Goal: Transaction & Acquisition: Purchase product/service

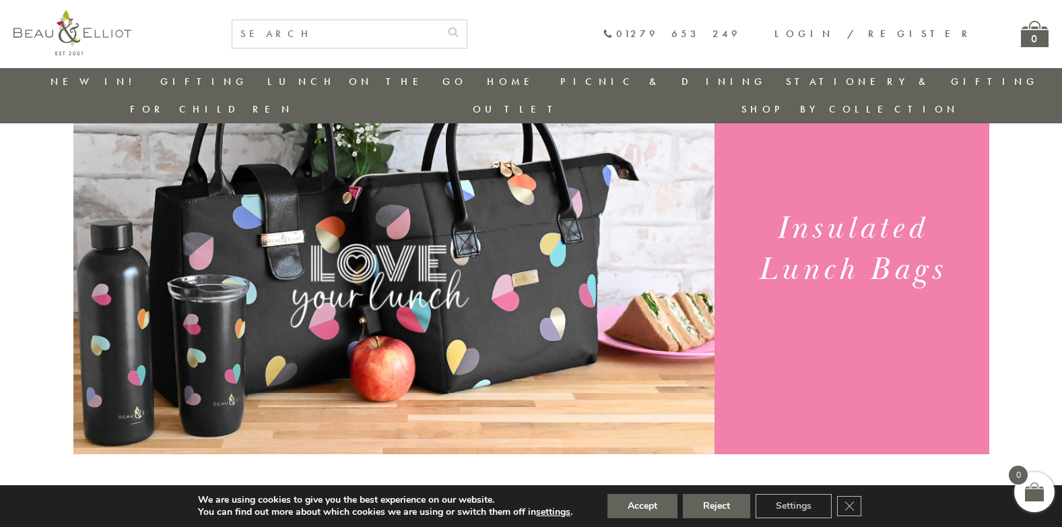
scroll to position [106, 0]
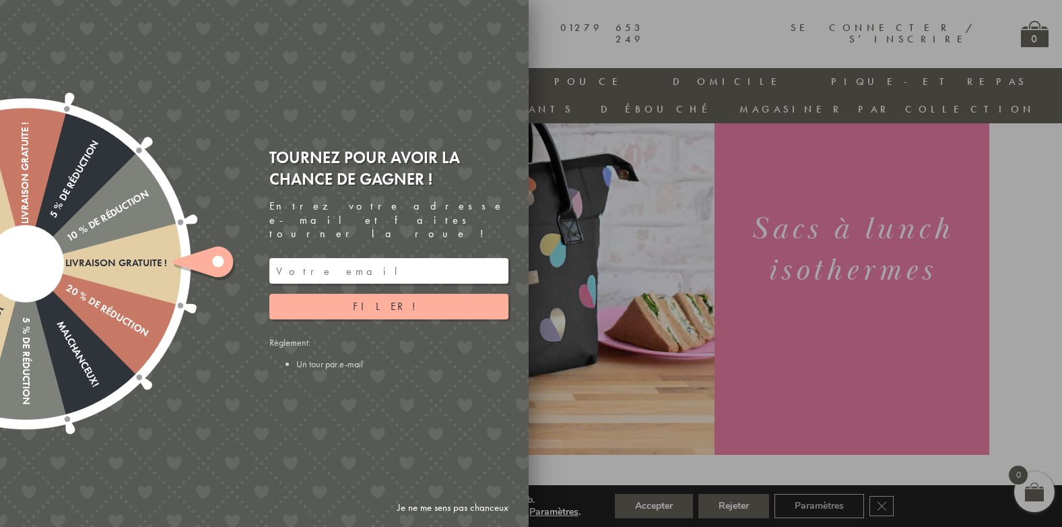
click at [581, 404] on div at bounding box center [531, 263] width 1062 height 527
click at [575, 438] on div at bounding box center [531, 263] width 1062 height 527
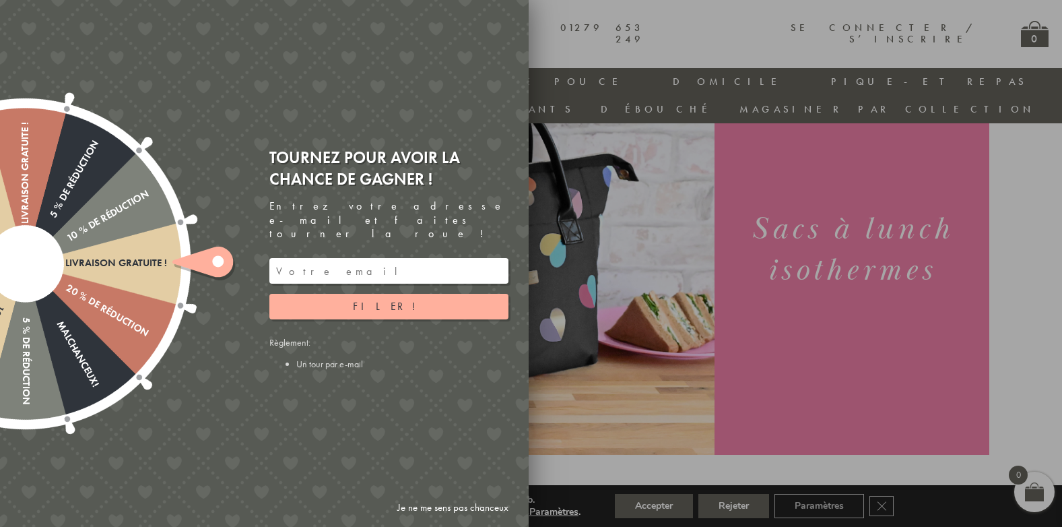
click at [575, 438] on div at bounding box center [531, 263] width 1062 height 527
click at [457, 506] on link "Je ne me sens pas chanceux" at bounding box center [453, 507] width 125 height 25
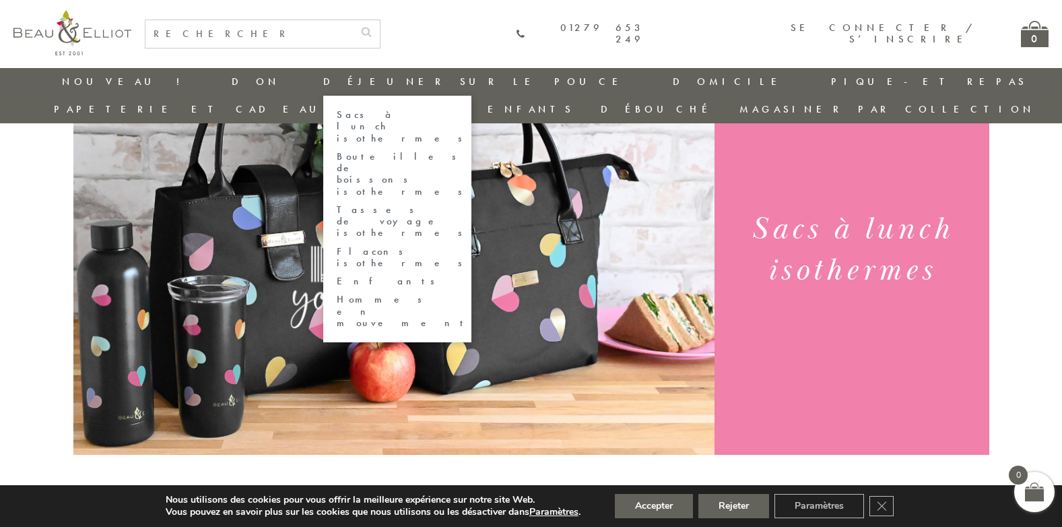
click at [337, 114] on link "Sacs à lunch isothermes" at bounding box center [397, 126] width 121 height 35
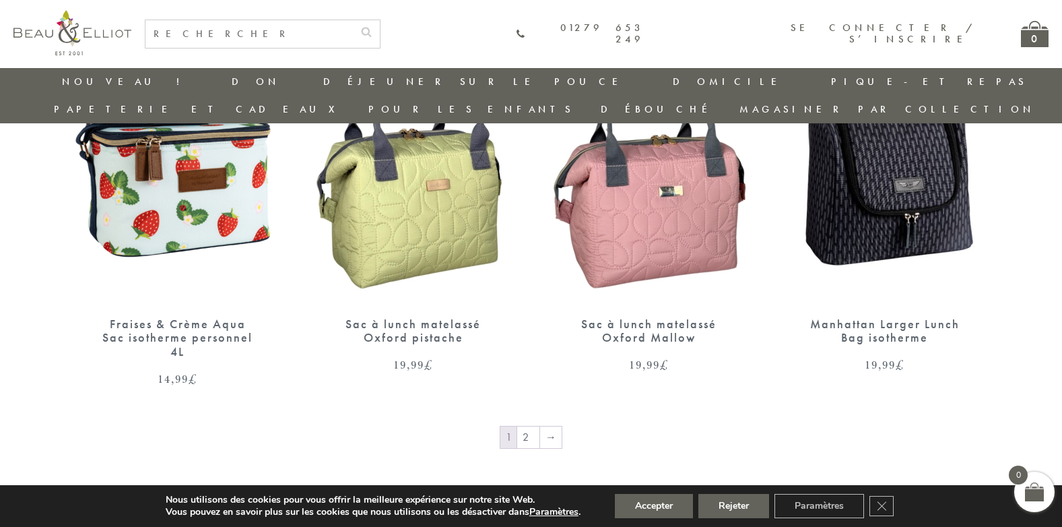
scroll to position [2169, 0]
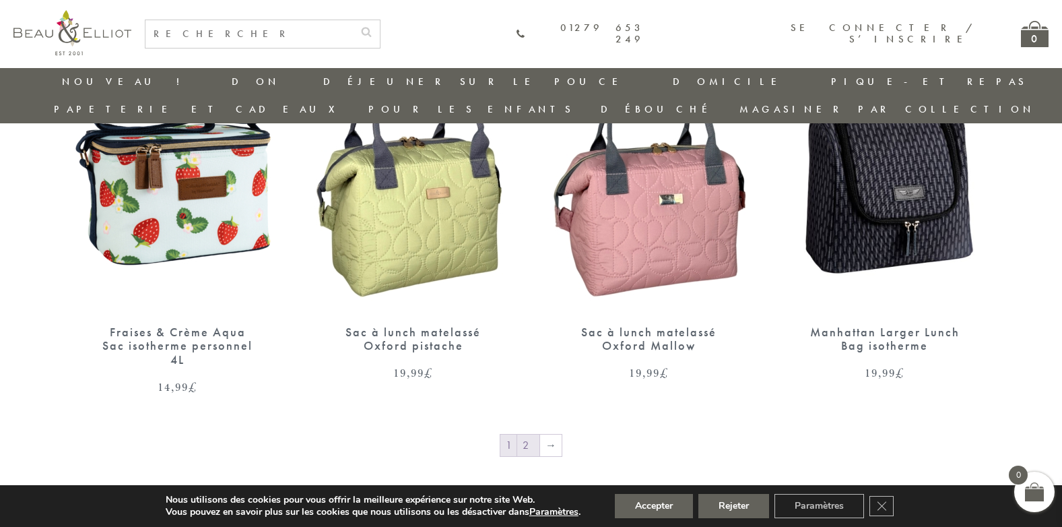
click at [534, 434] on link "2" at bounding box center [528, 445] width 22 height 22
